Goal: Information Seeking & Learning: Learn about a topic

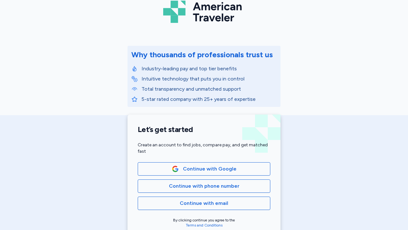
scroll to position [45, 0]
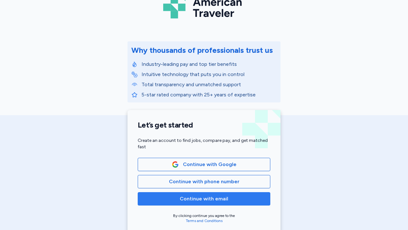
click at [239, 198] on span "Continue with email" at bounding box center [204, 199] width 122 height 8
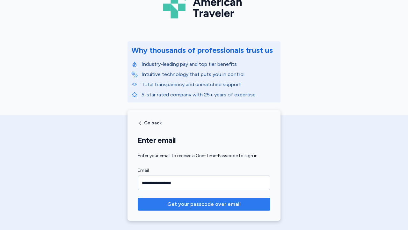
type input "**********"
click at [243, 201] on span "Get your passcode over email" at bounding box center [204, 205] width 122 height 8
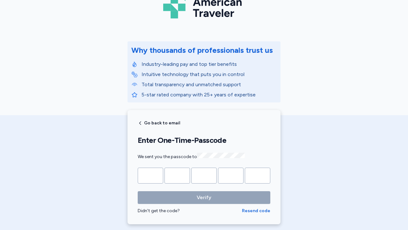
type input "*"
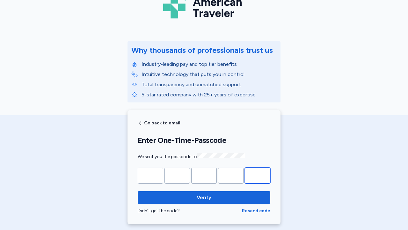
type input "*"
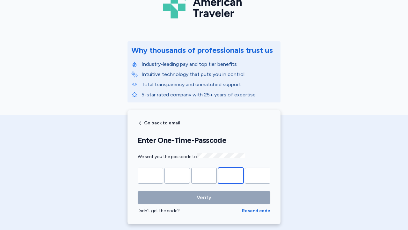
type input "*"
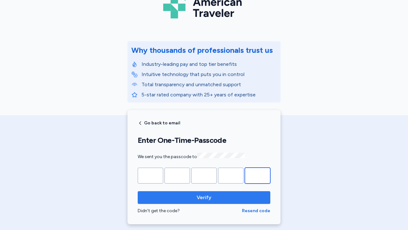
type input "*"
click at [204, 196] on span "Verify" at bounding box center [204, 198] width 15 height 8
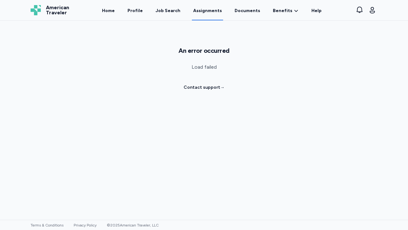
click at [212, 86] on link "Contact support →" at bounding box center [203, 87] width 41 height 6
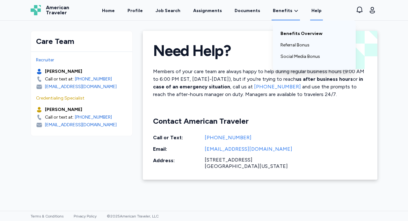
click at [280, 32] on link "Benefits Overview" at bounding box center [314, 33] width 68 height 11
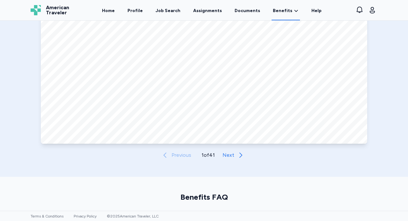
scroll to position [324, 0]
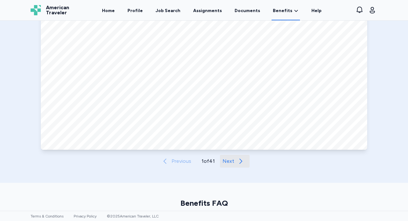
click at [237, 162] on icon "button" at bounding box center [241, 162] width 8 height 8
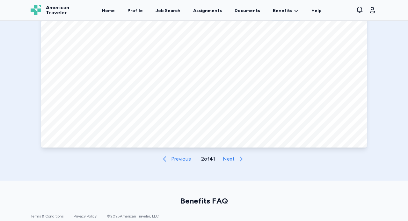
scroll to position [333, 0]
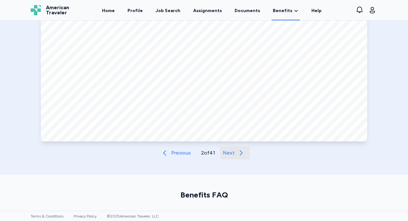
click at [232, 154] on span "Next" at bounding box center [229, 153] width 12 height 8
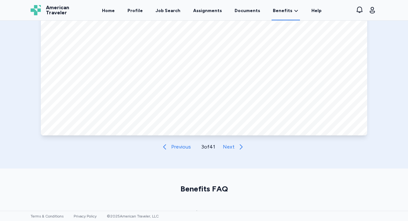
scroll to position [339, 0]
click at [224, 146] on span "Next" at bounding box center [229, 147] width 12 height 8
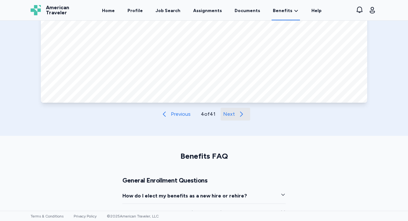
click at [231, 113] on span "Next" at bounding box center [229, 115] width 12 height 8
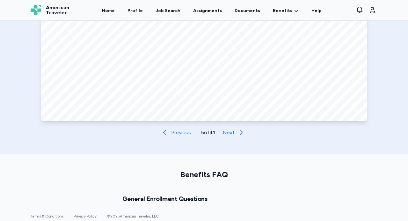
scroll to position [351, 0]
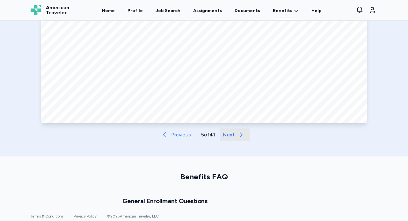
click at [227, 136] on span "Next" at bounding box center [229, 135] width 12 height 8
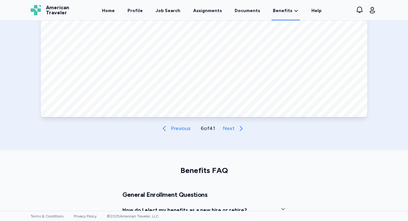
scroll to position [334, 0]
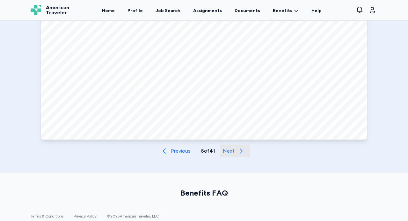
click at [226, 153] on span "Next" at bounding box center [229, 151] width 12 height 8
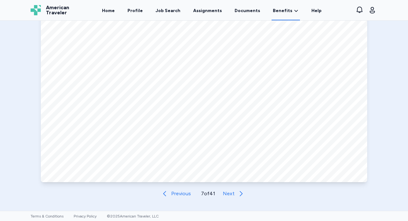
scroll to position [290, 0]
click at [233, 197] on button "Next" at bounding box center [235, 196] width 30 height 13
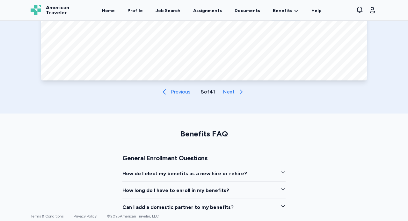
scroll to position [396, 0]
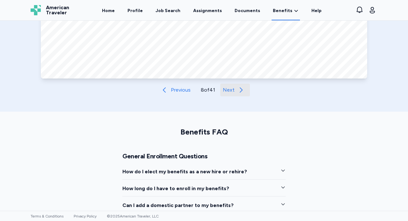
click at [230, 86] on button "Next" at bounding box center [235, 90] width 30 height 13
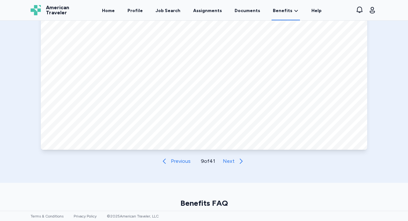
scroll to position [341, 0]
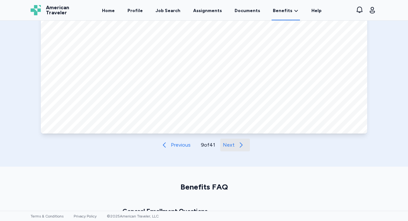
click at [230, 146] on span "Next" at bounding box center [229, 145] width 12 height 8
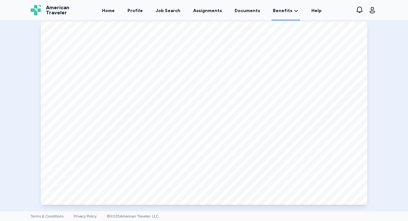
scroll to position [347, 0]
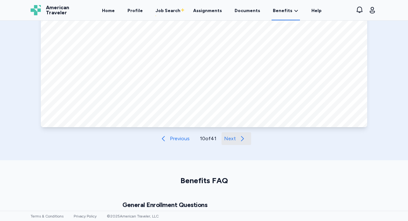
click at [235, 140] on button "Next" at bounding box center [236, 139] width 30 height 13
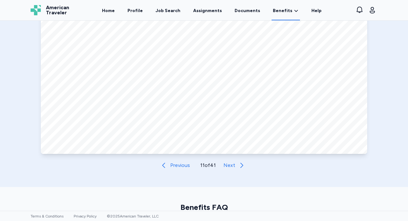
scroll to position [314, 0]
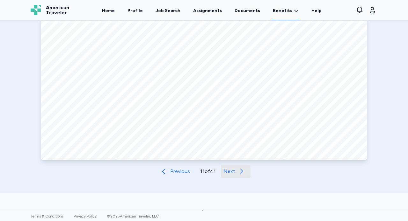
click at [226, 171] on span "Next" at bounding box center [229, 172] width 12 height 8
click at [226, 171] on span "Next" at bounding box center [230, 172] width 12 height 8
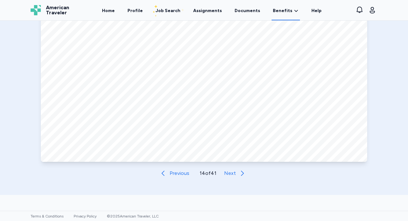
scroll to position [312, 0]
click at [230, 173] on span "Next" at bounding box center [230, 174] width 12 height 8
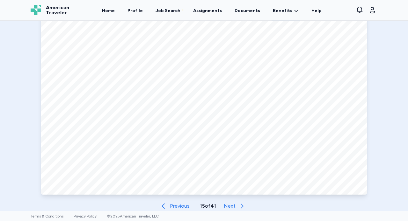
scroll to position [279, 0]
click at [227, 206] on span "Next" at bounding box center [230, 207] width 12 height 8
click at [228, 206] on span "Next" at bounding box center [230, 207] width 12 height 8
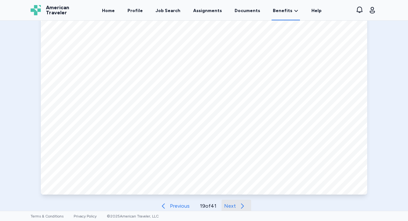
click at [228, 206] on span "Next" at bounding box center [230, 207] width 12 height 8
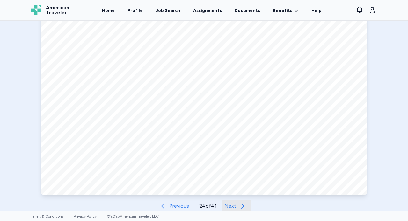
click at [228, 206] on span "Next" at bounding box center [230, 207] width 12 height 8
click at [246, 11] on link "Documents" at bounding box center [247, 11] width 28 height 20
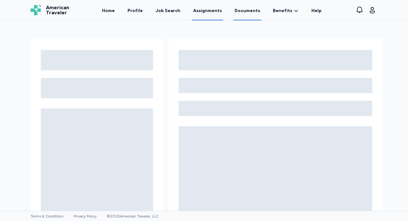
click at [211, 9] on link "Assignments" at bounding box center [207, 11] width 31 height 20
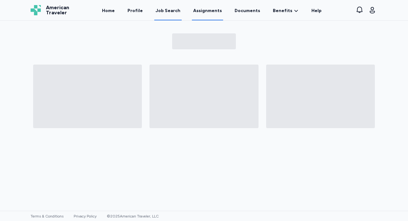
click at [167, 9] on div "Job Search" at bounding box center [167, 11] width 25 height 6
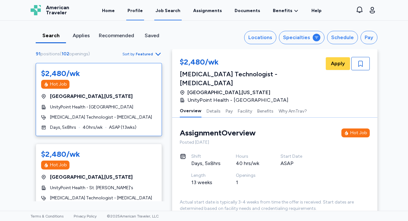
click at [135, 10] on link "Profile" at bounding box center [135, 11] width 18 height 20
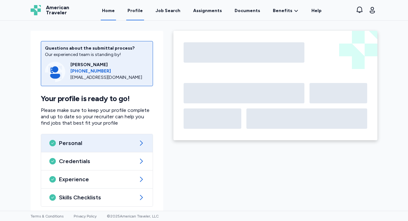
click at [116, 11] on link "Home" at bounding box center [108, 11] width 15 height 20
click at [208, 11] on link "Assignments" at bounding box center [207, 11] width 31 height 20
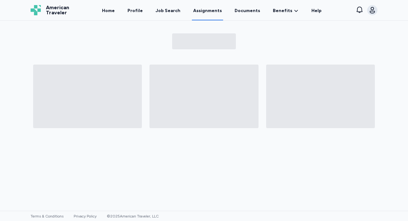
click at [372, 10] on icon "button" at bounding box center [372, 10] width 5 height 6
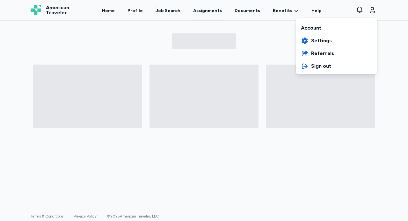
click at [390, 28] on div "Open sidebar Assignments American Traveler American Traveler Home Profile Job S…" at bounding box center [204, 110] width 408 height 221
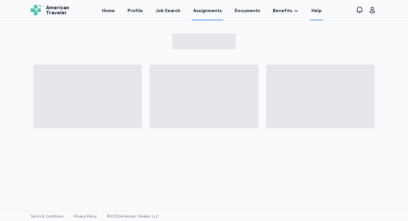
click at [312, 11] on link "Help" at bounding box center [316, 11] width 13 height 20
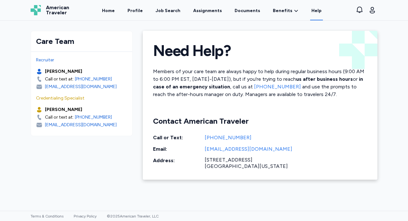
click at [226, 150] on link "info@americantraveler.com" at bounding box center [286, 150] width 162 height 8
click at [210, 9] on link "Assignments" at bounding box center [207, 11] width 31 height 20
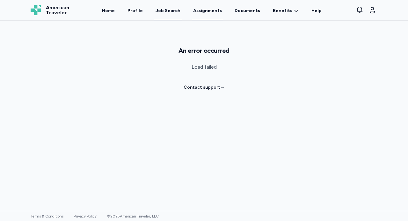
click at [173, 11] on div "Job Search" at bounding box center [167, 11] width 25 height 6
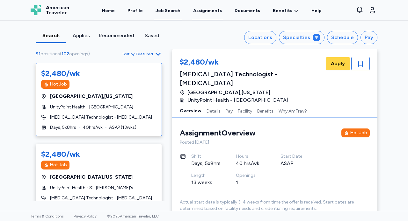
click at [207, 11] on link "Assignments" at bounding box center [207, 11] width 31 height 20
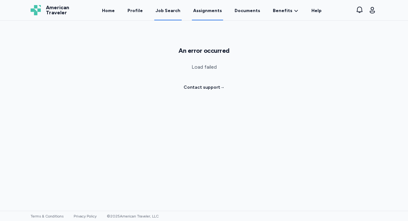
click at [177, 10] on div "Job Search" at bounding box center [167, 11] width 25 height 6
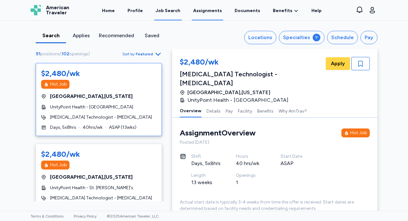
click at [208, 12] on link "Assignments" at bounding box center [207, 11] width 31 height 20
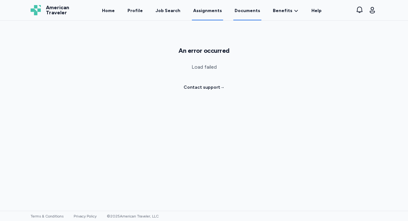
click at [245, 11] on link "Documents" at bounding box center [247, 11] width 28 height 20
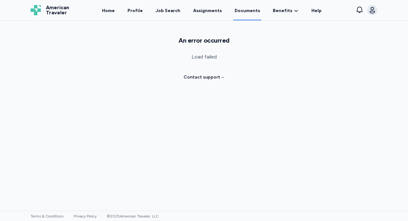
click at [374, 10] on icon "button" at bounding box center [372, 10] width 8 height 8
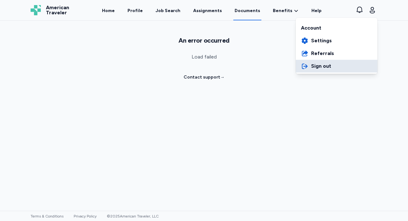
click at [316, 65] on span "Sign out" at bounding box center [321, 66] width 20 height 8
